Goal: Information Seeking & Learning: Learn about a topic

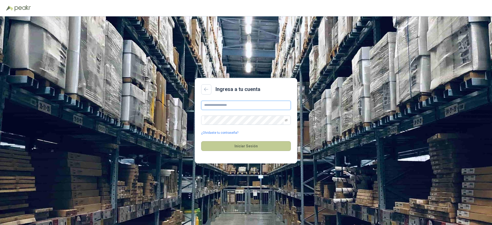
type input "**********"
click at [241, 145] on button "Iniciar Sesión" at bounding box center [246, 146] width 90 height 10
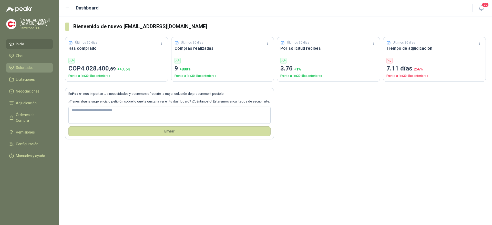
click at [21, 66] on span "Solicitudes" at bounding box center [25, 68] width 18 height 6
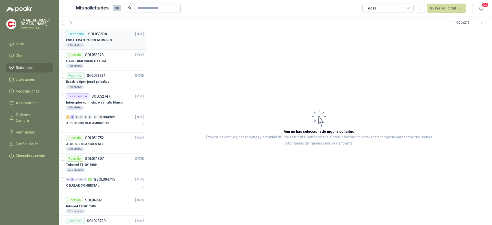
click at [100, 37] on div "ESCALERA 3 PASOS ALUMINIO" at bounding box center [105, 40] width 78 height 6
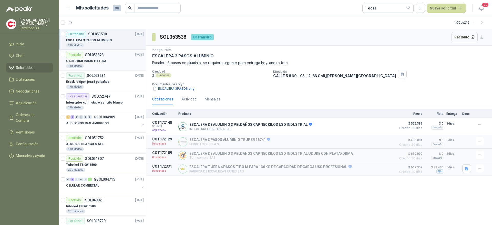
click at [100, 60] on p "CABLE USB RADIO HYTERA" at bounding box center [86, 61] width 40 height 5
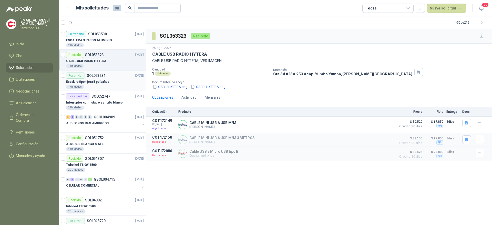
click at [101, 80] on p "Escalera tipo tijera 5 peldaños" at bounding box center [87, 81] width 43 height 5
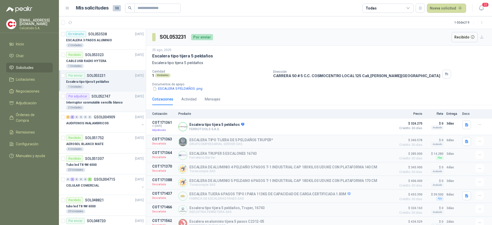
click at [97, 104] on p "Interruptor conmutable sencillo blanco" at bounding box center [94, 102] width 56 height 5
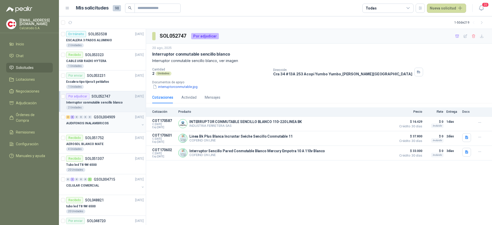
click at [98, 123] on p "AUDIFONOS INALAMBRICOS" at bounding box center [87, 123] width 43 height 5
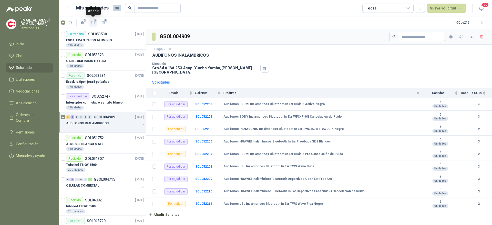
click at [92, 23] on icon "button" at bounding box center [93, 22] width 4 height 3
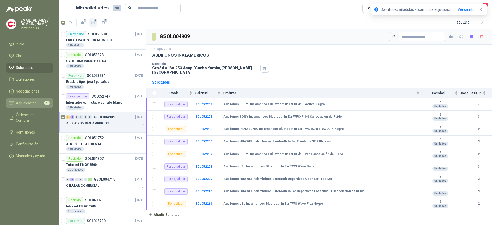
click at [28, 99] on link "Adjudicación 9" at bounding box center [29, 103] width 47 height 10
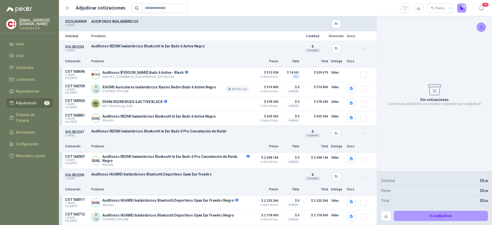
click at [163, 89] on p "XIAOMI Auriculares inalámbricos Xiaomi Redmi Buds 6 Active Negro" at bounding box center [159, 87] width 114 height 4
click at [483, 27] on icon "Cerrar" at bounding box center [481, 27] width 6 height 6
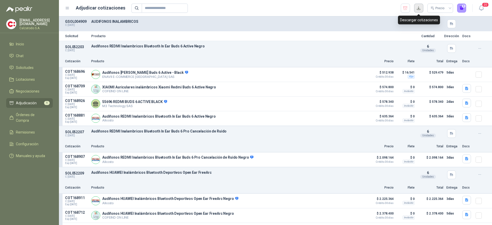
click at [419, 7] on button "button" at bounding box center [418, 8] width 9 height 9
click at [465, 89] on icon "button" at bounding box center [467, 88] width 4 height 4
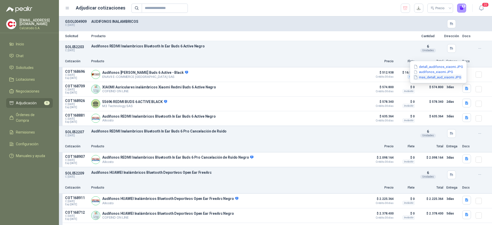
click at [441, 76] on button "mas_detall_aud_xiaomi.JPG" at bounding box center [437, 77] width 49 height 5
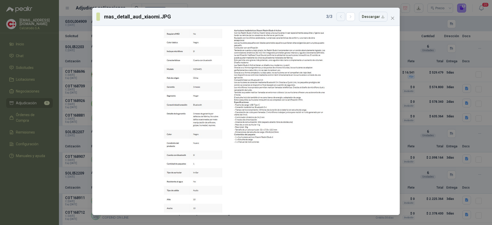
click at [340, 16] on button "button" at bounding box center [341, 16] width 9 height 9
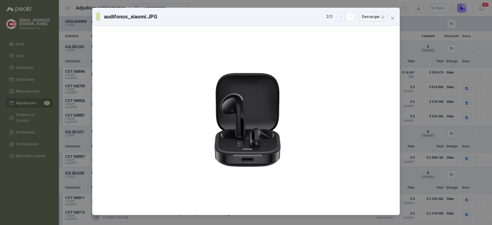
click at [340, 16] on button "button" at bounding box center [341, 16] width 9 height 9
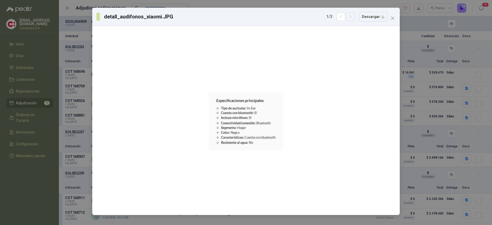
click at [352, 18] on icon "button" at bounding box center [351, 17] width 4 height 4
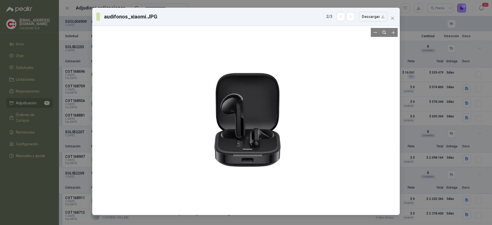
drag, startPoint x: 262, startPoint y: 79, endPoint x: 166, endPoint y: 120, distance: 104.6
click at [166, 109] on div at bounding box center [245, 120] width 303 height 185
click at [392, 18] on icon "close" at bounding box center [393, 18] width 4 height 4
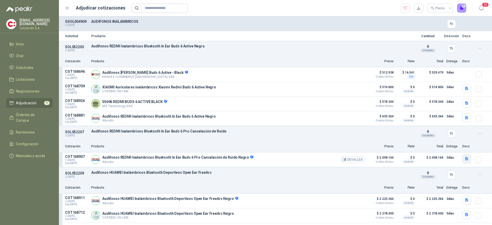
click at [465, 160] on icon "button" at bounding box center [466, 158] width 3 height 3
click at [425, 139] on button "Captura de pantalla [DATE] a la(s) 11.02.06 a.m..png" at bounding box center [422, 137] width 83 height 5
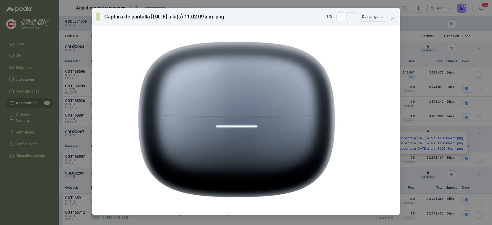
click at [351, 19] on button "button" at bounding box center [350, 16] width 9 height 9
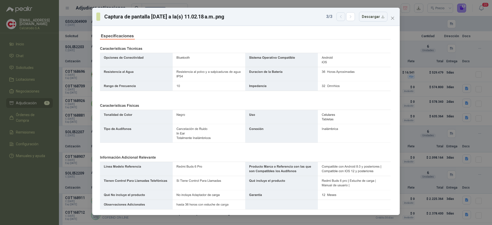
click at [342, 18] on icon "button" at bounding box center [341, 17] width 4 height 4
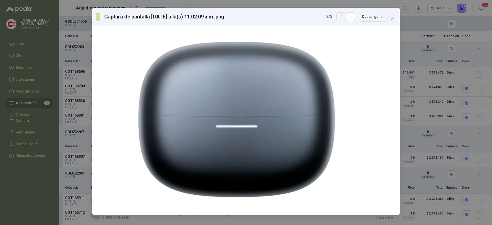
click at [342, 18] on icon "button" at bounding box center [341, 17] width 4 height 4
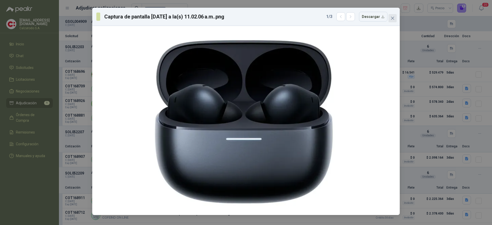
click at [392, 16] on icon "close" at bounding box center [393, 18] width 4 height 4
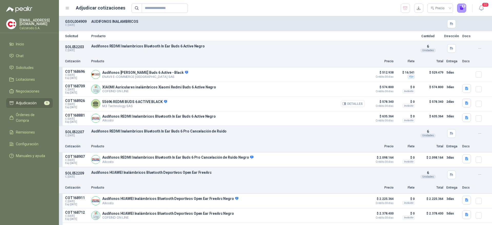
click at [349, 105] on button "Detalles" at bounding box center [353, 103] width 24 height 7
click at [347, 104] on button "Detalles" at bounding box center [353, 103] width 24 height 7
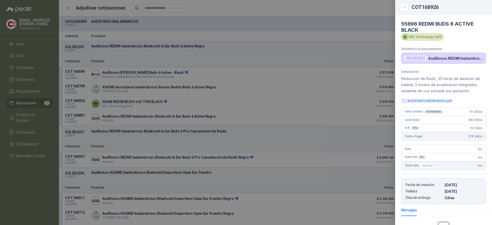
click at [445, 98] on button "AUDIFONOS REDMI BUDS.pdf" at bounding box center [426, 100] width 51 height 5
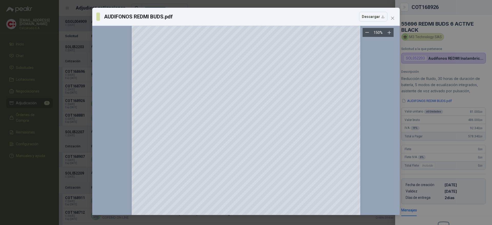
scroll to position [143, 0]
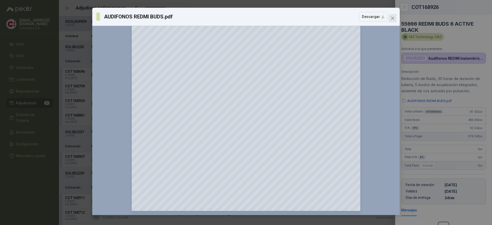
click at [395, 18] on span "Close" at bounding box center [393, 18] width 8 height 4
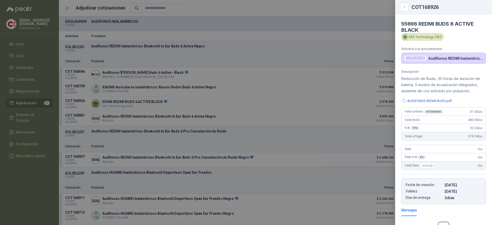
click at [313, 46] on div at bounding box center [246, 112] width 492 height 225
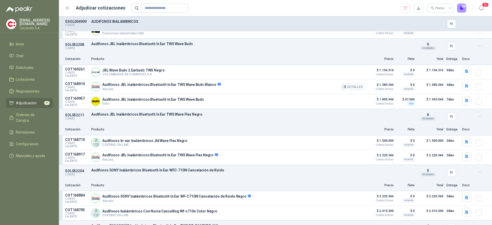
scroll to position [269, 0]
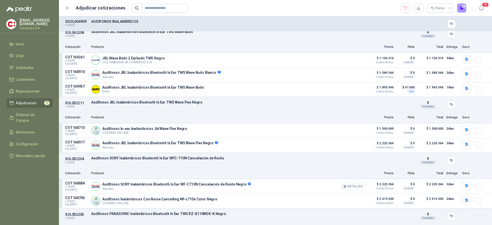
click at [352, 189] on button "Detalles" at bounding box center [353, 186] width 24 height 7
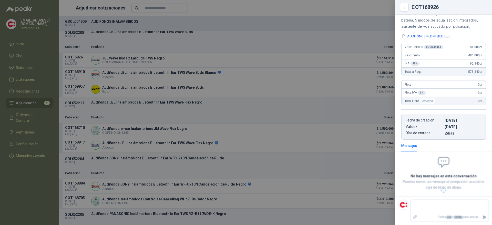
click at [340, 193] on div at bounding box center [246, 112] width 492 height 225
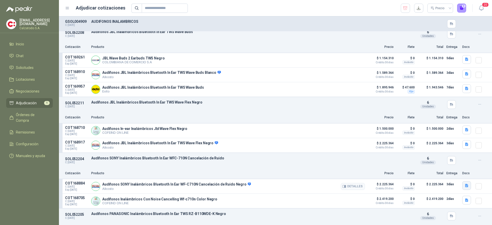
click at [465, 187] on icon "button" at bounding box center [466, 185] width 3 height 3
click at [427, 165] on button "Captura de pantalla 2025-08-15 a la(s) 10.50.47 a.m..png" at bounding box center [422, 165] width 83 height 5
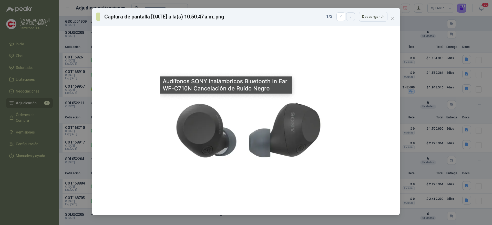
click at [355, 17] on button "button" at bounding box center [350, 16] width 9 height 9
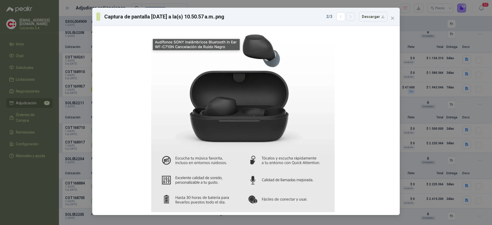
click at [353, 16] on icon "button" at bounding box center [351, 17] width 4 height 4
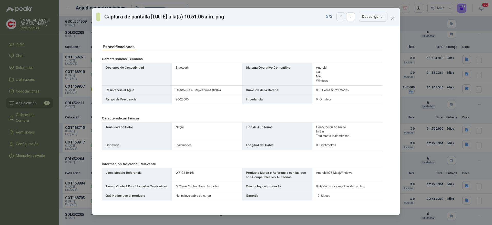
click at [339, 16] on button "button" at bounding box center [341, 16] width 9 height 9
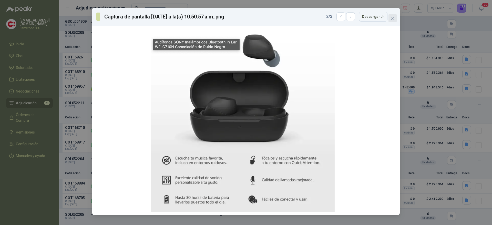
click at [394, 19] on span "Close" at bounding box center [393, 18] width 8 height 4
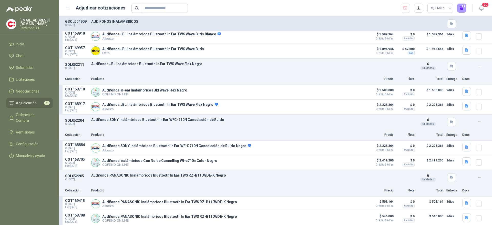
scroll to position [346, 0]
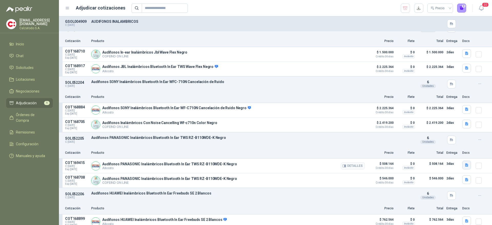
click at [462, 163] on button "button" at bounding box center [466, 165] width 9 height 9
click at [415, 150] on button "Captura de pantalla 2025-08-19 a la(s) 8.57.46 a.m..png" at bounding box center [422, 150] width 81 height 5
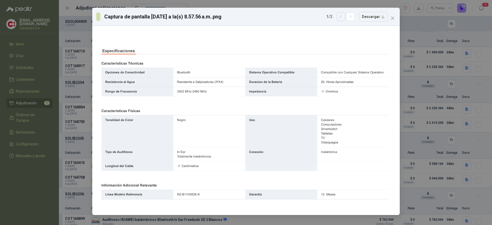
click at [343, 20] on button "button" at bounding box center [341, 16] width 9 height 9
click at [351, 19] on button "button" at bounding box center [350, 16] width 9 height 9
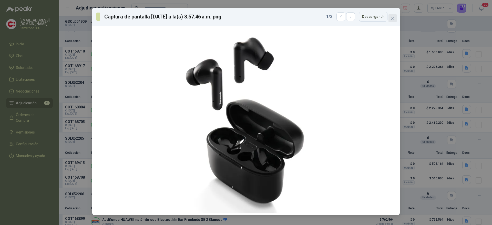
click at [395, 16] on span "Close" at bounding box center [393, 18] width 8 height 4
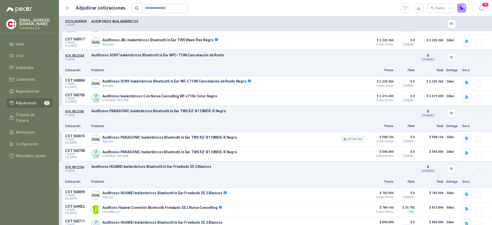
scroll to position [382, 0]
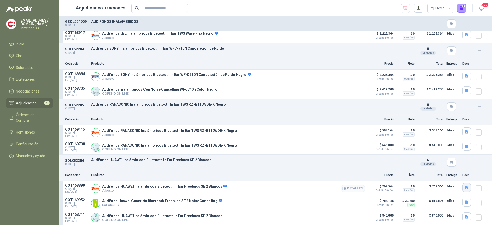
click at [465, 188] on icon "button" at bounding box center [466, 187] width 3 height 3
click at [417, 163] on button "Captura de pantalla 2025-08-15 a la(s) 10.54.45 a.m..png" at bounding box center [422, 164] width 83 height 5
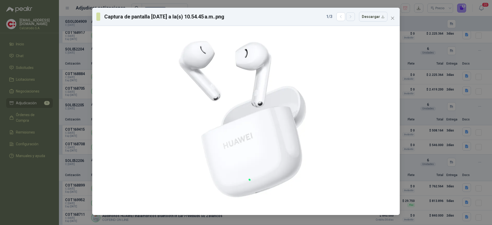
click at [353, 20] on button "button" at bounding box center [350, 16] width 9 height 9
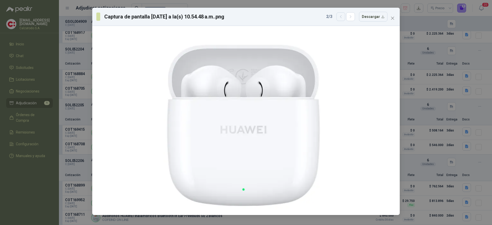
click at [342, 16] on icon "button" at bounding box center [341, 17] width 4 height 4
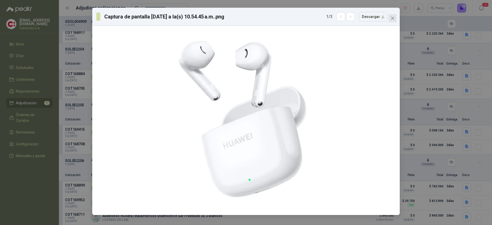
click at [393, 21] on button "Close" at bounding box center [393, 18] width 8 height 8
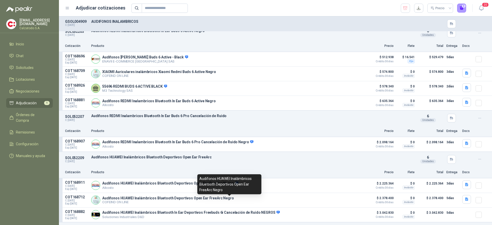
scroll to position [0, 0]
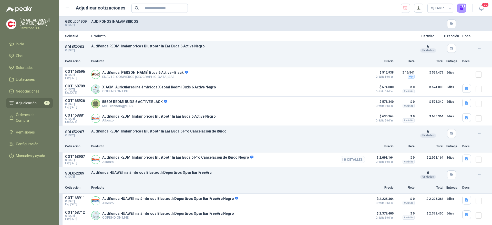
click at [349, 160] on button "Detalles" at bounding box center [353, 159] width 24 height 7
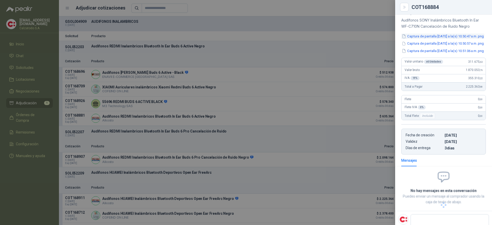
click at [443, 35] on button "Captura de pantalla 2025-08-15 a la(s) 10.50.47 a.m..png" at bounding box center [442, 36] width 83 height 5
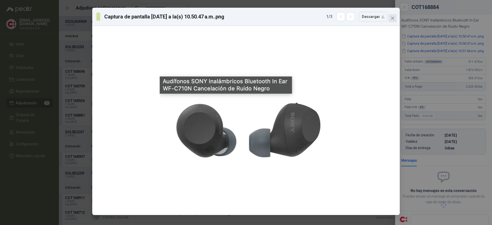
click at [391, 15] on button "Close" at bounding box center [393, 18] width 8 height 8
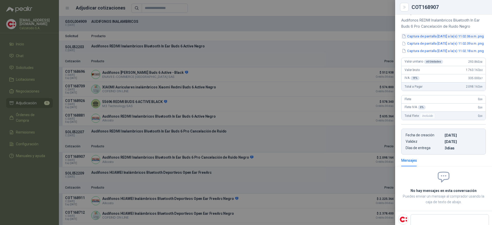
click at [437, 36] on button "Captura de pantalla [DATE] a la(s) 11.02.06 a.m..png" at bounding box center [442, 36] width 83 height 5
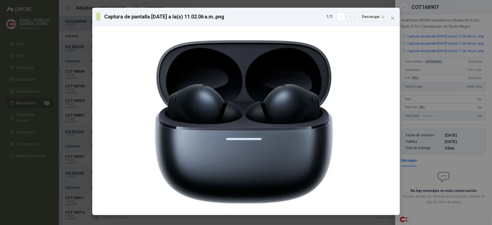
click at [353, 15] on icon "button" at bounding box center [351, 17] width 4 height 4
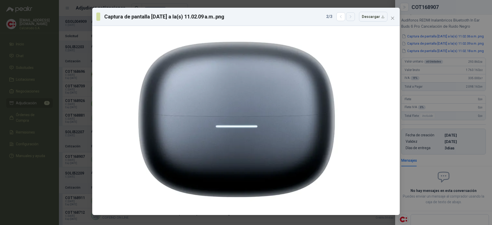
click at [353, 15] on icon "button" at bounding box center [351, 17] width 4 height 4
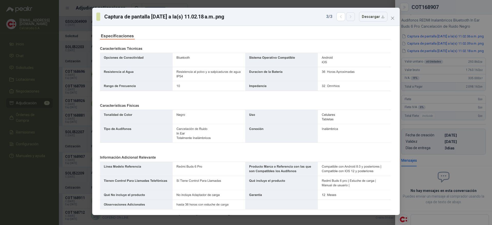
click at [353, 15] on icon "button" at bounding box center [351, 17] width 4 height 4
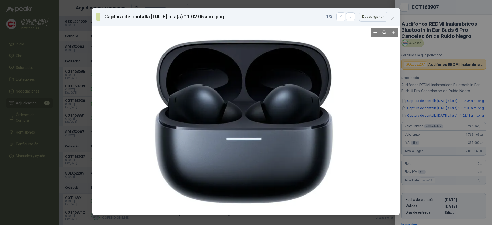
scroll to position [65, 0]
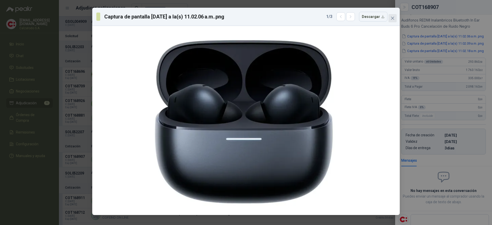
click at [393, 18] on icon "close" at bounding box center [392, 18] width 3 height 3
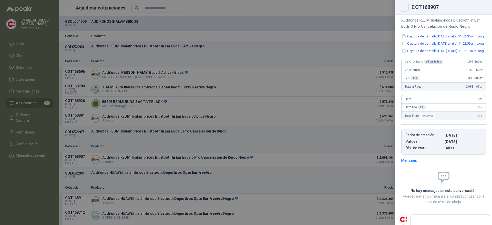
click at [403, 6] on icon "Close" at bounding box center [404, 7] width 4 height 4
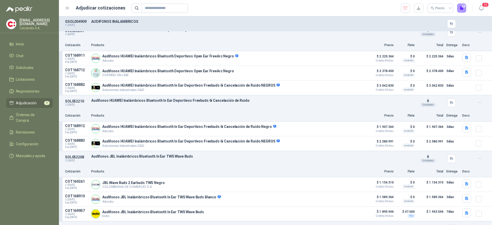
scroll to position [154, 0]
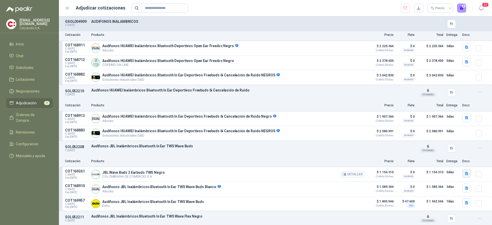
click at [462, 178] on button "button" at bounding box center [466, 173] width 9 height 9
click at [439, 167] on div "Captura de pantalla [DATE] a la(s) 5.38.16 p.m..png" at bounding box center [423, 164] width 88 height 12
click at [434, 162] on button "Captura de pantalla [DATE] a la(s) 5.38.16 p.m..png" at bounding box center [423, 163] width 82 height 5
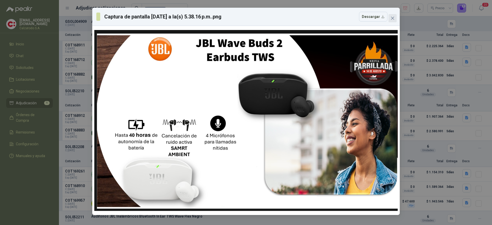
click at [393, 15] on button "Close" at bounding box center [393, 18] width 8 height 8
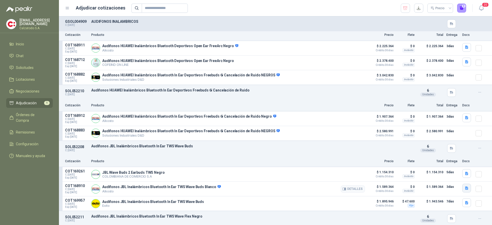
click at [462, 192] on button "button" at bounding box center [466, 188] width 9 height 9
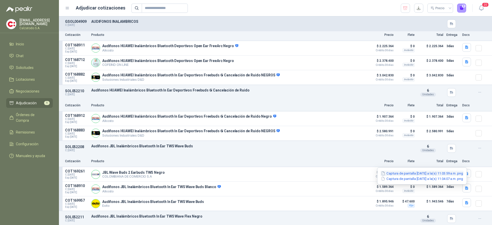
click at [419, 176] on button "Captura de pantalla [DATE] a la(s) 11.04.07 a.m..png" at bounding box center [422, 178] width 83 height 5
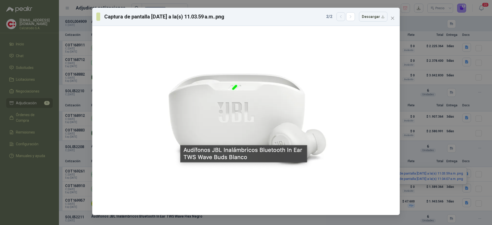
click at [342, 18] on icon "button" at bounding box center [341, 17] width 4 height 4
click at [353, 18] on icon "button" at bounding box center [351, 17] width 4 height 4
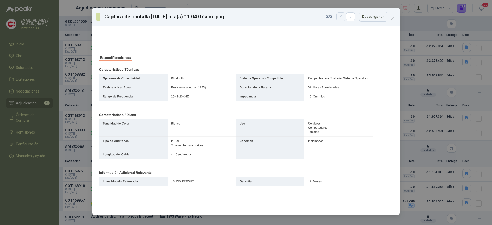
click at [343, 17] on icon "button" at bounding box center [341, 17] width 4 height 4
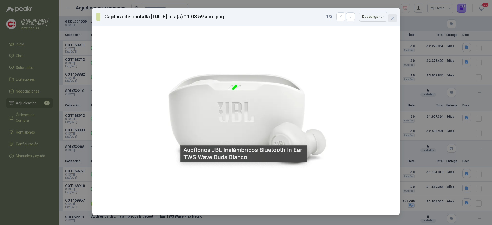
click at [391, 15] on button "Close" at bounding box center [393, 18] width 8 height 8
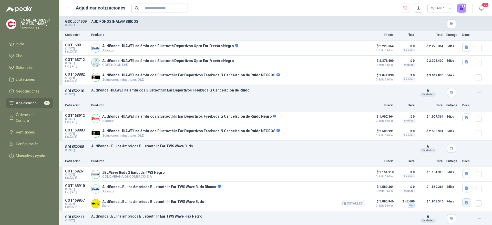
click at [465, 204] on icon "button" at bounding box center [466, 202] width 3 height 3
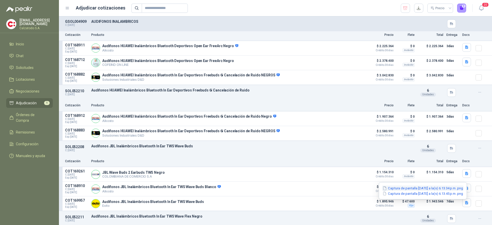
click at [426, 186] on button "Captura de pantalla [DATE] a la(s) 6.13.34 p.m..png" at bounding box center [423, 188] width 82 height 5
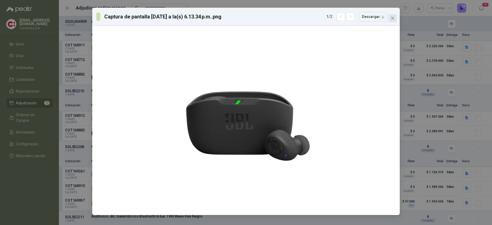
click at [393, 17] on icon "close" at bounding box center [393, 18] width 4 height 4
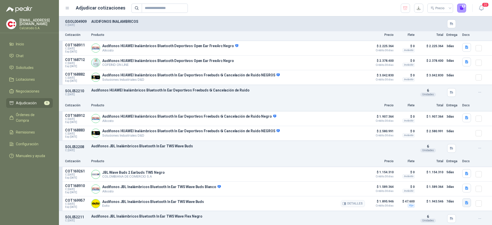
click at [465, 205] on icon "button" at bounding box center [466, 202] width 3 height 3
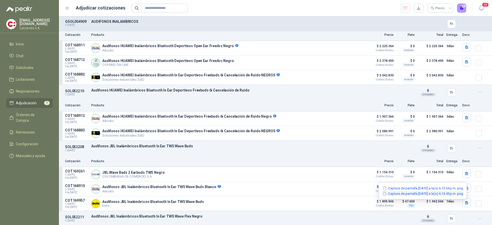
click at [393, 196] on button "Captura de pantalla [DATE] a la(s) 6.13.45 p.m..png" at bounding box center [423, 193] width 82 height 5
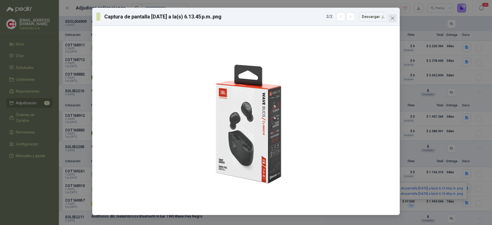
click at [391, 18] on icon "close" at bounding box center [393, 18] width 4 height 4
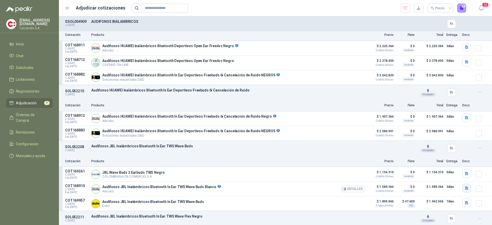
click at [462, 192] on button "button" at bounding box center [466, 188] width 9 height 9
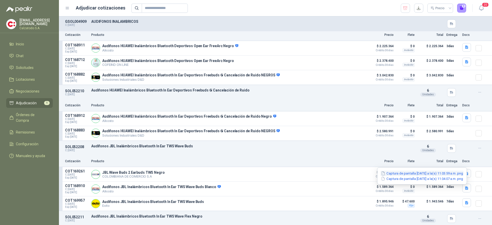
click at [430, 174] on button "Captura de pantalla [DATE] a la(s) 11.03.59 a.m..png" at bounding box center [422, 173] width 83 height 5
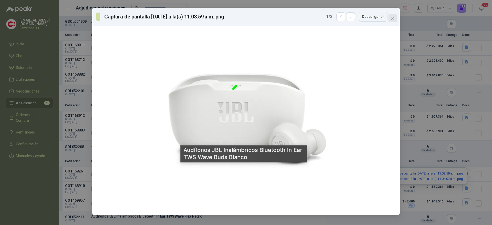
click at [390, 17] on span "Close" at bounding box center [393, 18] width 8 height 4
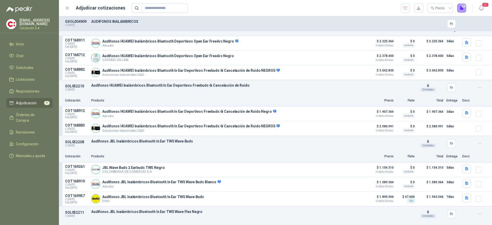
scroll to position [152, 0]
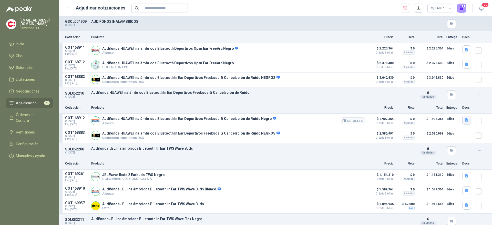
click at [465, 121] on icon "button" at bounding box center [466, 119] width 3 height 3
click at [428, 102] on button "Captura de pantalla [DATE] a la(s) 11.07.12 a.m..png" at bounding box center [422, 103] width 83 height 5
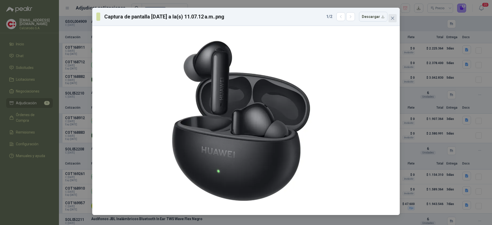
click at [393, 20] on button "Close" at bounding box center [393, 18] width 8 height 8
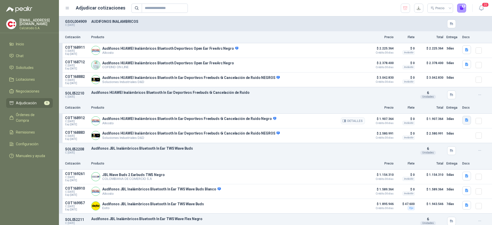
click at [465, 120] on icon "button" at bounding box center [466, 119] width 3 height 3
click at [420, 105] on button "Captura de pantalla [DATE] a la(s) 11.07.12 a.m..png" at bounding box center [422, 103] width 83 height 5
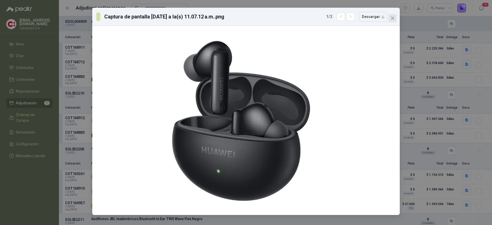
click at [394, 17] on icon "close" at bounding box center [393, 18] width 4 height 4
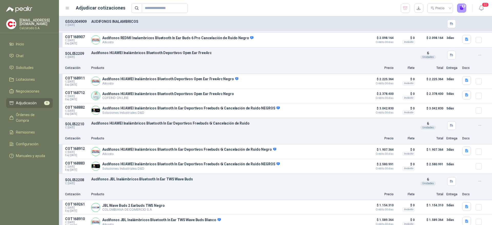
scroll to position [113, 0]
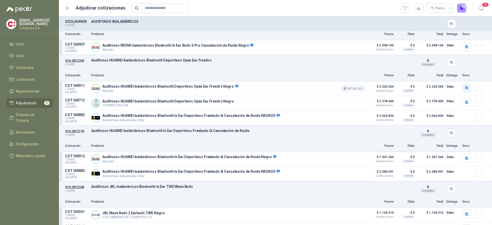
click at [465, 87] on icon "button" at bounding box center [466, 87] width 3 height 3
click at [404, 72] on button "Captura de pantalla [DATE] a la(s) 11.05.54 a.m..png" at bounding box center [422, 71] width 83 height 5
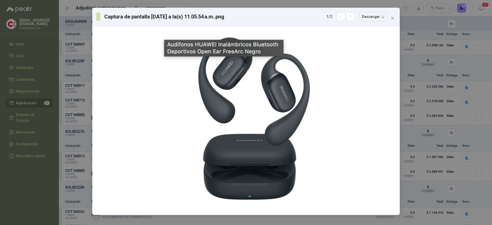
click at [397, 20] on div "Captura de pantalla [DATE] a la(s) 11.05.54 a.m..png 1 / 2 Descargar" at bounding box center [246, 17] width 308 height 18
click at [393, 17] on icon "close" at bounding box center [392, 18] width 3 height 3
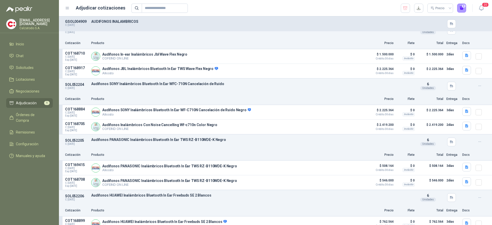
scroll to position [306, 0]
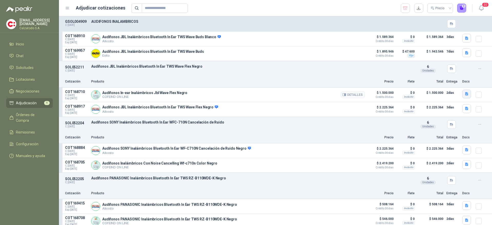
click at [465, 93] on icon "button" at bounding box center [467, 94] width 4 height 4
click at [436, 71] on button "JBL_audifonos.JPG" at bounding box center [438, 72] width 36 height 5
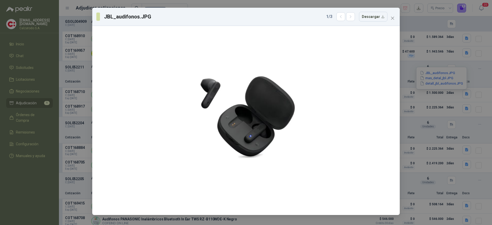
click at [388, 19] on div "JBL_audifonos.JPG 1 / 3 Descargar" at bounding box center [245, 17] width 299 height 10
click at [393, 17] on icon "close" at bounding box center [392, 18] width 3 height 3
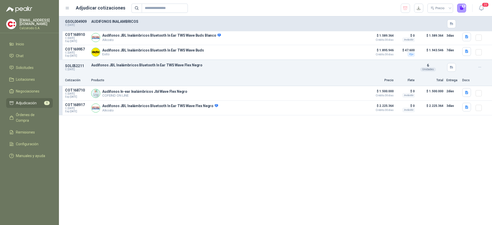
scroll to position [181, 0]
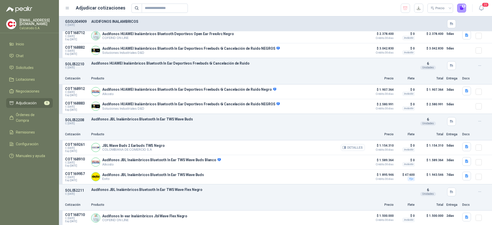
click at [345, 149] on button "Detalles" at bounding box center [353, 147] width 24 height 7
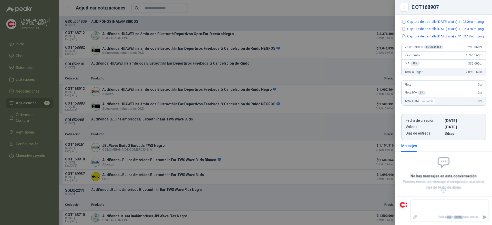
scroll to position [14, 0]
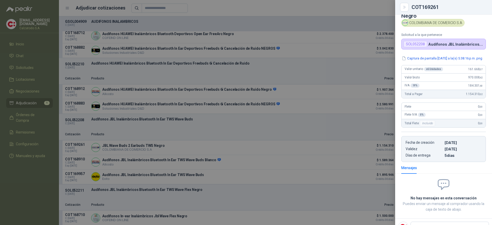
click at [298, 186] on div at bounding box center [246, 112] width 492 height 225
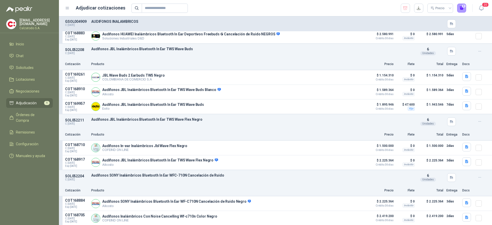
scroll to position [258, 0]
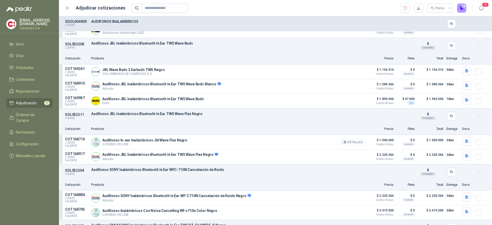
click at [355, 143] on button "Detalles" at bounding box center [353, 142] width 24 height 7
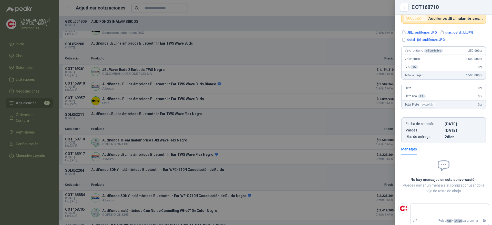
scroll to position [0, 0]
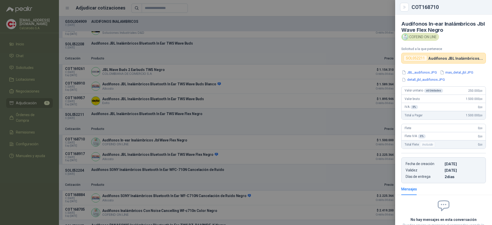
click at [427, 69] on div "Audífonos In-ear Inalámbricos Jbl Wave Flex Negro COFEIND ON LINE Solicitud a l…" at bounding box center [443, 120] width 97 height 210
click at [425, 70] on button "JBL_audifonos.JPG" at bounding box center [419, 72] width 36 height 5
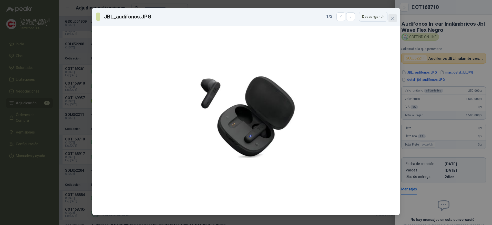
click at [393, 20] on icon "close" at bounding box center [393, 18] width 4 height 4
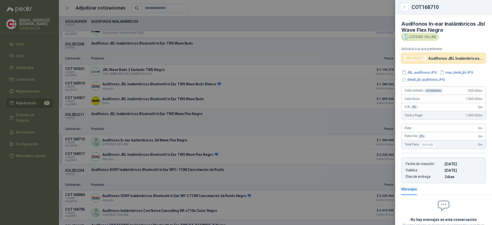
click at [245, 126] on div at bounding box center [246, 112] width 492 height 225
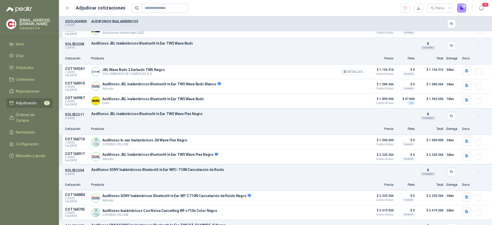
click at [350, 70] on button "Detalles" at bounding box center [353, 71] width 24 height 7
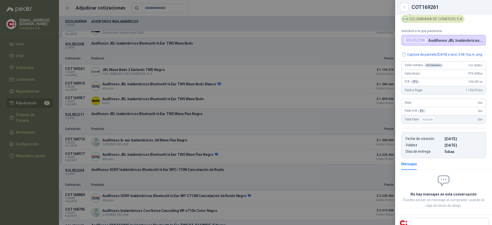
scroll to position [0, 0]
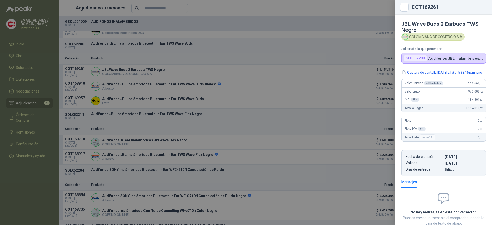
click at [332, 152] on div at bounding box center [246, 112] width 492 height 225
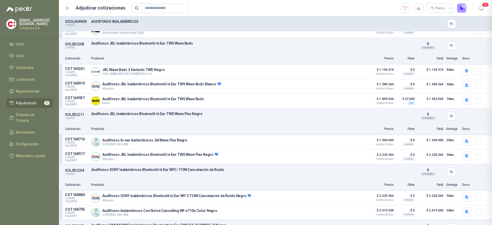
scroll to position [40, 0]
click at [353, 86] on button "Detalles" at bounding box center [353, 86] width 24 height 7
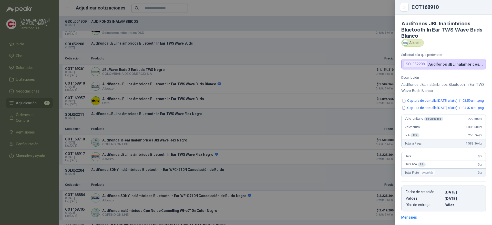
scroll to position [0, 0]
click at [440, 104] on button "Captura de pantalla [DATE] a la(s) 11.03.59 a.m..png" at bounding box center [442, 100] width 83 height 5
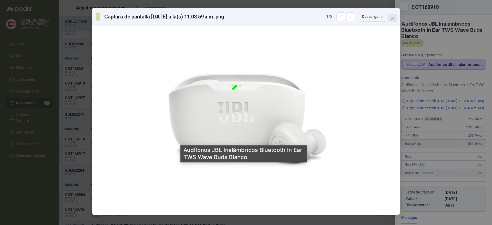
click at [392, 18] on icon "close" at bounding box center [393, 18] width 4 height 4
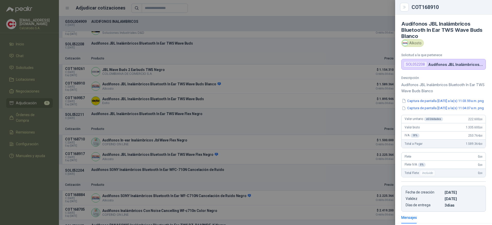
click at [290, 103] on div at bounding box center [246, 112] width 492 height 225
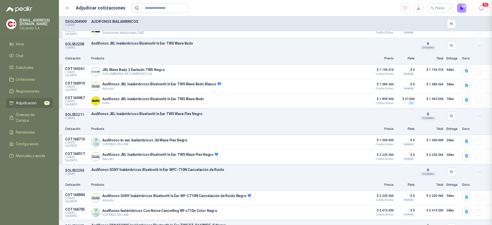
scroll to position [80, 0]
click at [351, 72] on button "Detalles" at bounding box center [353, 71] width 24 height 7
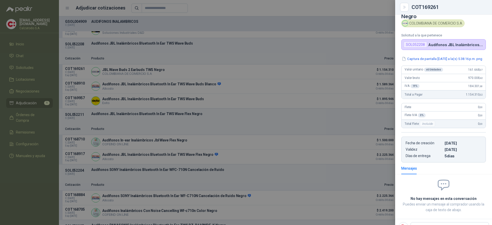
scroll to position [2, 0]
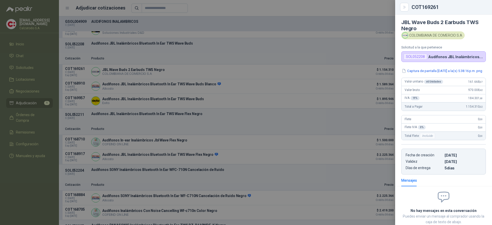
click at [438, 68] on div "JBL Wave Buds 2 Earbuds TWS Negro COLOMBIANA DE COMERCIO S.A Solicitud a la que…" at bounding box center [443, 120] width 97 height 210
click at [438, 74] on button "Captura de pantalla [DATE] a la(s) 5.38.16 p.m..png" at bounding box center [442, 70] width 82 height 5
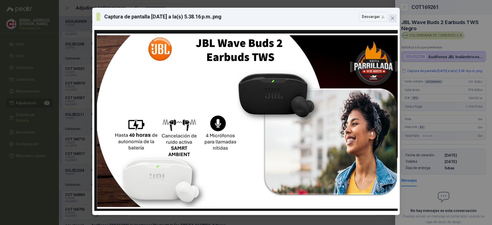
click at [394, 20] on icon "close" at bounding box center [393, 18] width 4 height 4
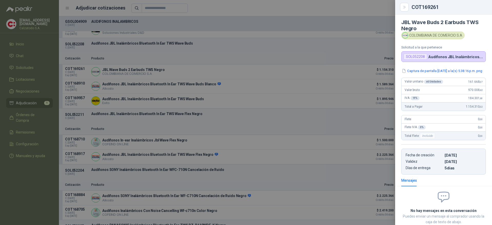
click at [288, 181] on div at bounding box center [246, 112] width 492 height 225
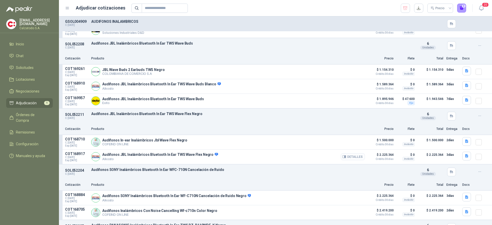
click at [344, 160] on button "Detalles" at bounding box center [353, 156] width 24 height 7
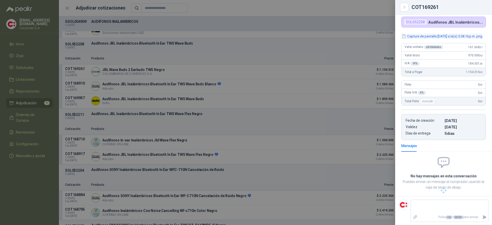
click at [441, 34] on button "Captura de pantalla [DATE] a la(s) 5.38.16 p.m..png" at bounding box center [442, 36] width 82 height 5
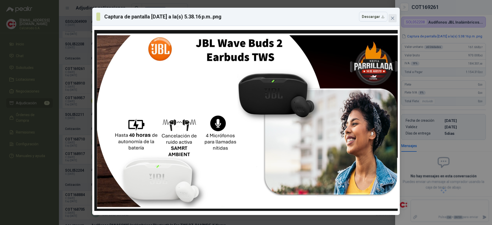
click at [392, 17] on icon "close" at bounding box center [393, 18] width 4 height 4
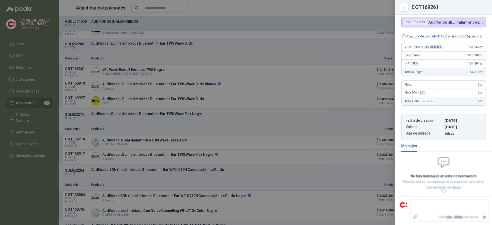
click at [348, 170] on div at bounding box center [246, 112] width 492 height 225
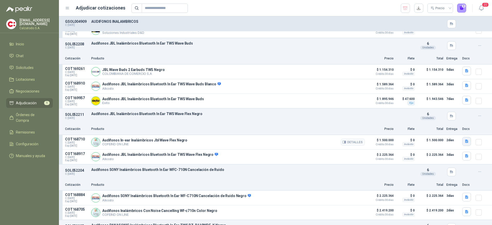
click at [465, 142] on icon "button" at bounding box center [467, 141] width 4 height 4
click at [434, 120] on button "JBL_audifonos.JPG" at bounding box center [438, 120] width 36 height 5
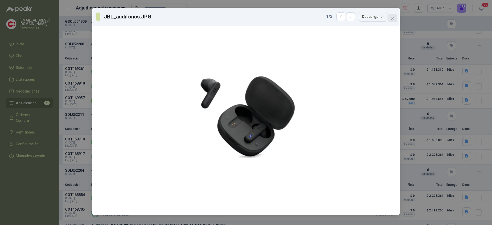
click at [392, 18] on icon "close" at bounding box center [392, 18] width 3 height 3
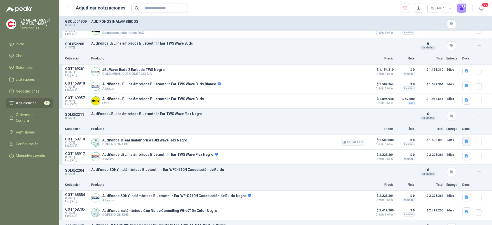
click at [465, 143] on icon "button" at bounding box center [467, 141] width 4 height 4
click at [436, 126] on button "mas_detal_jbl.JPG" at bounding box center [437, 125] width 34 height 5
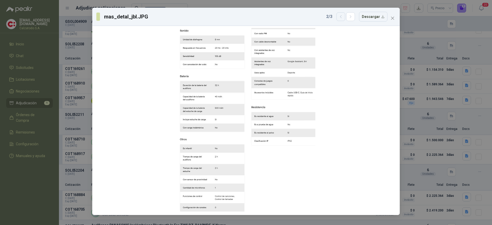
click at [340, 17] on icon "button" at bounding box center [341, 17] width 4 height 4
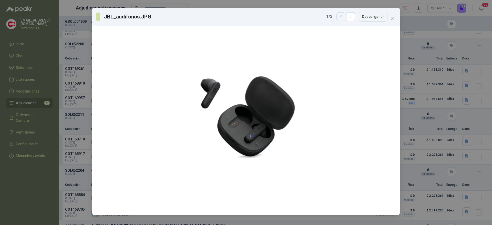
click at [340, 17] on icon "button" at bounding box center [341, 17] width 4 height 4
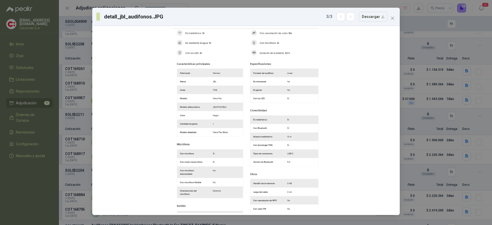
click at [358, 18] on div "3 / 3 Descargar" at bounding box center [356, 17] width 61 height 10
click at [353, 18] on icon "button" at bounding box center [351, 17] width 4 height 4
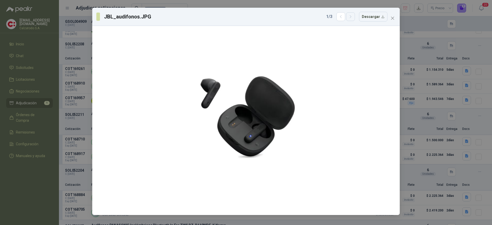
click at [353, 18] on icon "button" at bounding box center [351, 17] width 4 height 4
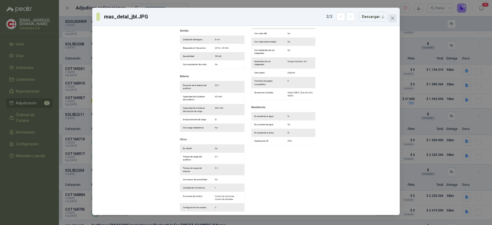
click at [394, 17] on icon "close" at bounding box center [393, 18] width 4 height 4
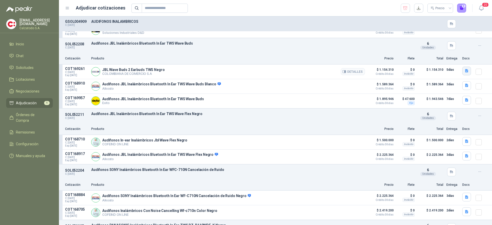
click at [465, 73] on icon "button" at bounding box center [466, 70] width 3 height 3
click at [415, 59] on button "Captura de pantalla [DATE] a la(s) 5.38.16 p.m..png" at bounding box center [423, 59] width 82 height 5
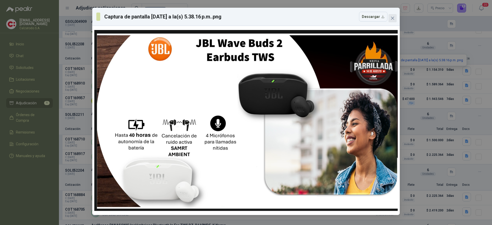
click at [394, 22] on button "Close" at bounding box center [393, 18] width 8 height 8
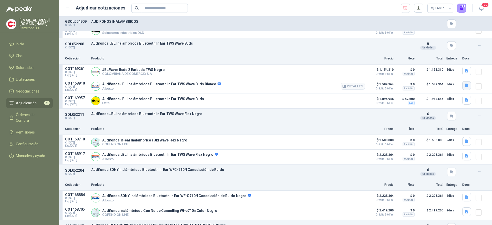
click at [465, 86] on icon "button" at bounding box center [466, 85] width 3 height 3
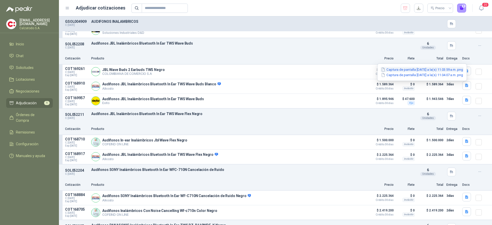
click at [411, 69] on button "Captura de pantalla [DATE] a la(s) 11.03.59 a.m..png" at bounding box center [422, 69] width 83 height 5
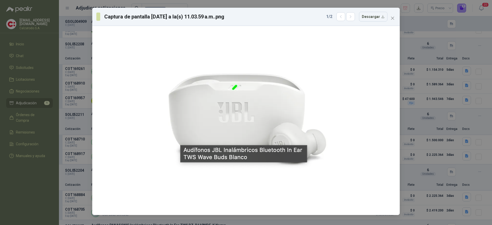
click at [395, 24] on div "Captura de pantalla [DATE] a la(s) 11.03.59 a.m..png 1 / 2 Descargar" at bounding box center [246, 17] width 308 height 18
click at [394, 20] on icon "close" at bounding box center [393, 18] width 4 height 4
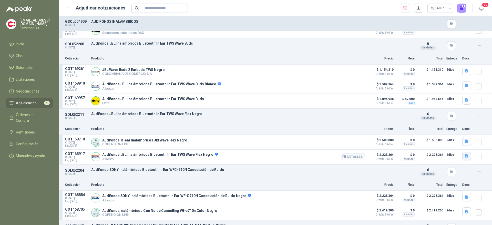
click at [465, 158] on icon "button" at bounding box center [466, 155] width 3 height 3
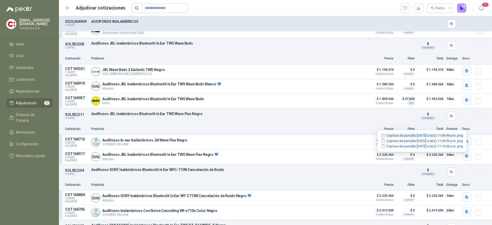
click at [383, 135] on button "Captura de pantalla [DATE] a la(s) 11.09.46 a.m..png" at bounding box center [422, 135] width 83 height 5
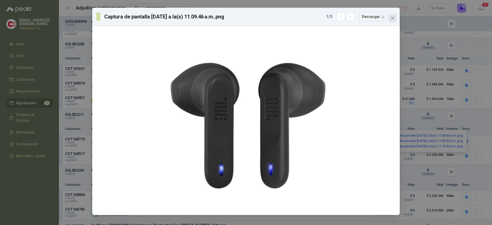
click at [393, 21] on button "Close" at bounding box center [393, 18] width 8 height 8
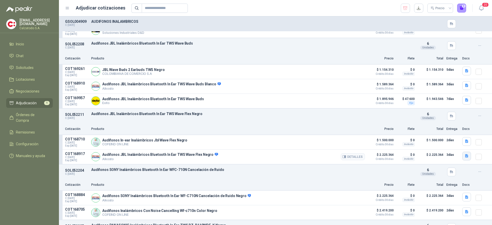
click at [465, 156] on icon "button" at bounding box center [467, 156] width 4 height 4
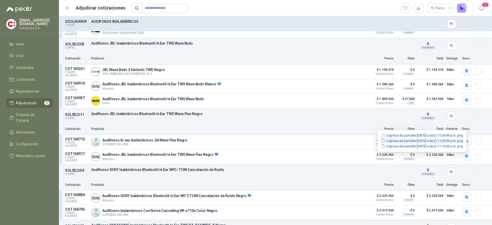
click at [428, 141] on button "Captura de pantalla [DATE] a la(s) 11.09.53 a.m..png" at bounding box center [422, 140] width 83 height 5
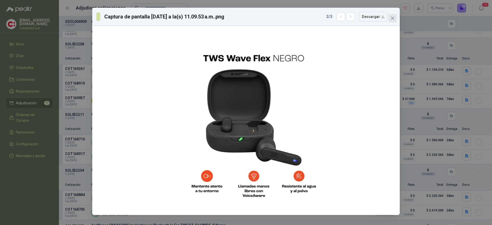
click at [391, 17] on icon "close" at bounding box center [393, 18] width 4 height 4
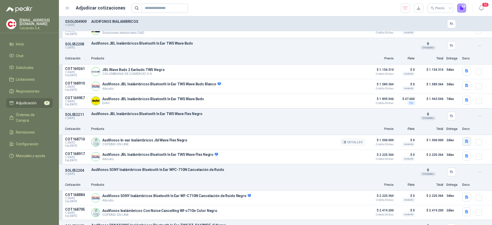
click at [465, 142] on icon "button" at bounding box center [466, 141] width 3 height 3
click at [259, 172] on p "Audífonos SONY Inalámbricos Bluetooth In Ear WFC-710N Cancelación de Ruido" at bounding box center [251, 170] width 321 height 4
click at [465, 69] on icon "button" at bounding box center [467, 71] width 4 height 4
click at [421, 62] on button "Captura de pantalla [DATE] a la(s) 5.38.16 p.m..png" at bounding box center [423, 59] width 82 height 5
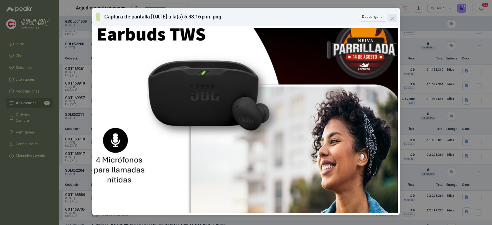
click at [390, 17] on span "Close" at bounding box center [393, 18] width 8 height 4
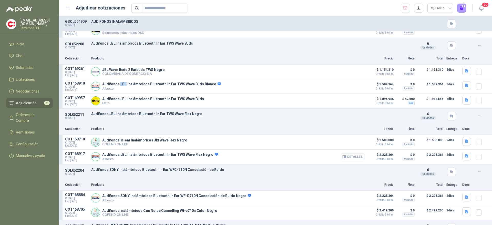
click at [343, 159] on icon "button" at bounding box center [344, 157] width 4 height 4
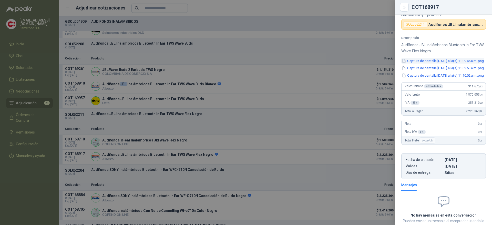
click at [434, 60] on button "Captura de pantalla [DATE] a la(s) 11.09.46 a.m..png" at bounding box center [442, 60] width 83 height 5
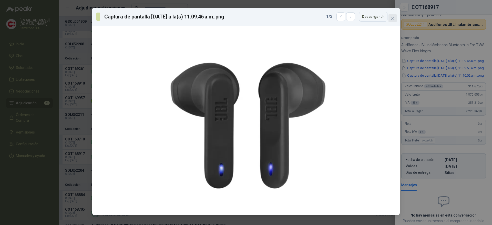
click at [393, 19] on icon "close" at bounding box center [393, 18] width 4 height 4
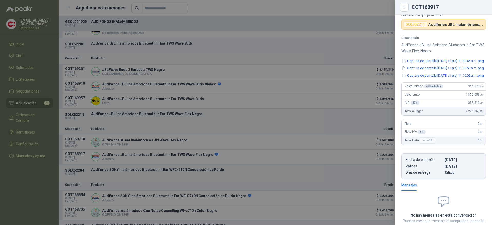
click at [279, 118] on div at bounding box center [246, 112] width 492 height 225
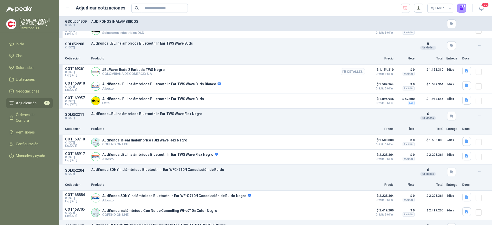
click at [347, 72] on button "Detalles" at bounding box center [353, 71] width 24 height 7
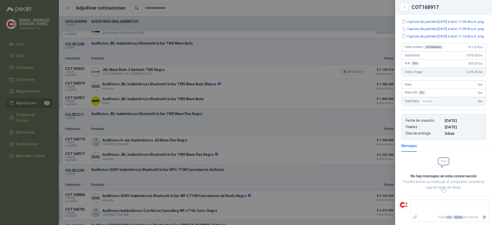
scroll to position [40, 0]
click at [442, 34] on button "Captura de pantalla [DATE] a la(s) 5.38.16 p.m..png" at bounding box center [442, 36] width 82 height 5
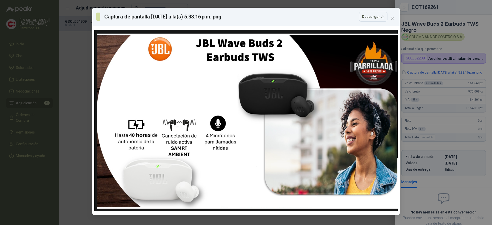
scroll to position [40, 0]
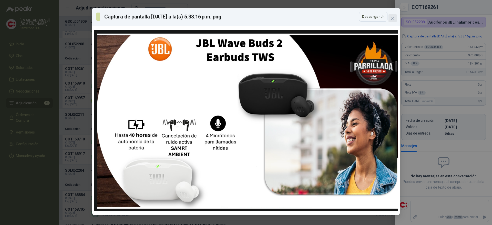
click at [393, 21] on button "Close" at bounding box center [393, 18] width 8 height 8
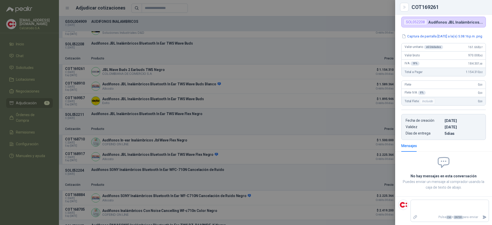
click at [373, 73] on div at bounding box center [246, 112] width 492 height 225
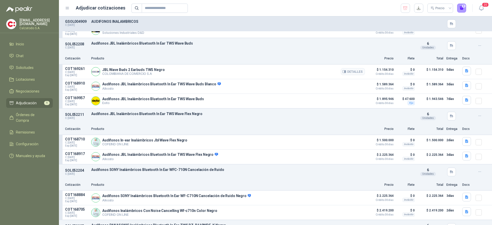
click at [455, 72] on article "COT169261 C: 15/08/2025 Exp: 31/08/2025 JBL Wave Buds 2 Earbuds TWS Negro COLOM…" at bounding box center [275, 72] width 433 height 15
click at [465, 72] on icon "button" at bounding box center [466, 70] width 3 height 3
click at [426, 63] on div "Captura de pantalla [DATE] a la(s) 5.38.16 p.m..png" at bounding box center [423, 60] width 88 height 12
click at [423, 59] on button "Captura de pantalla [DATE] a la(s) 5.38.16 p.m..png" at bounding box center [423, 59] width 82 height 5
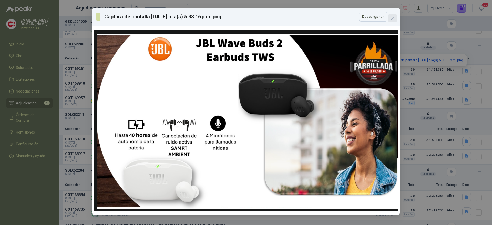
click at [392, 21] on button "Close" at bounding box center [393, 18] width 8 height 8
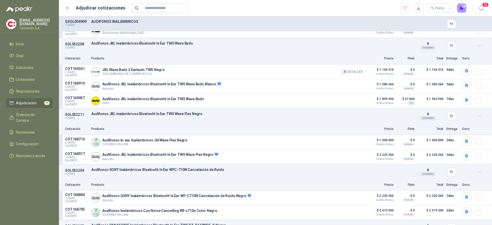
click at [354, 70] on button "Detalles" at bounding box center [353, 71] width 24 height 7
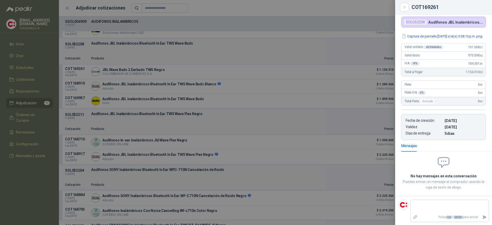
click at [349, 83] on div at bounding box center [246, 112] width 492 height 225
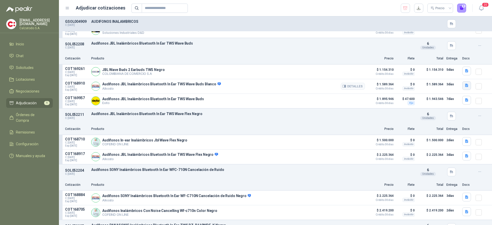
click at [465, 87] on icon "button" at bounding box center [467, 85] width 4 height 4
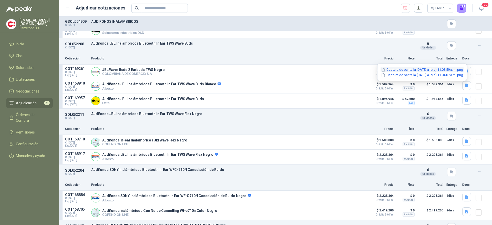
click at [417, 68] on button "Captura de pantalla [DATE] a la(s) 11.03.59 a.m..png" at bounding box center [422, 69] width 83 height 5
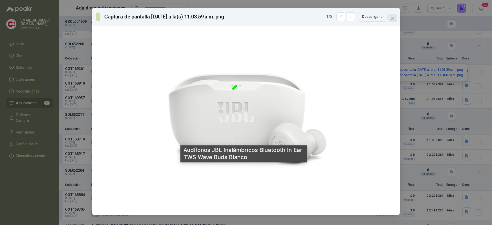
click at [394, 20] on icon "close" at bounding box center [393, 18] width 4 height 4
